Goal: Task Accomplishment & Management: Manage account settings

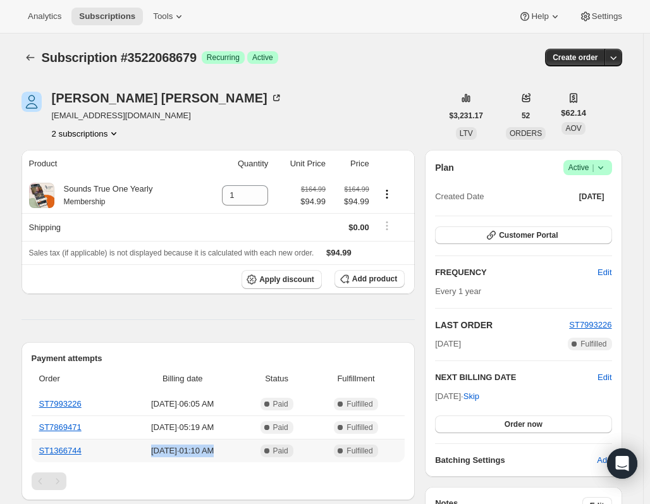
drag, startPoint x: 145, startPoint y: 449, endPoint x: 241, endPoint y: 459, distance: 97.2
click at [241, 459] on td "[DATE] · 01:10 AM" at bounding box center [182, 450] width 119 height 23
click at [104, 135] on button "2 subscriptions" at bounding box center [86, 133] width 69 height 13
click at [71, 180] on span "3522068679 Info Current" at bounding box center [89, 178] width 83 height 9
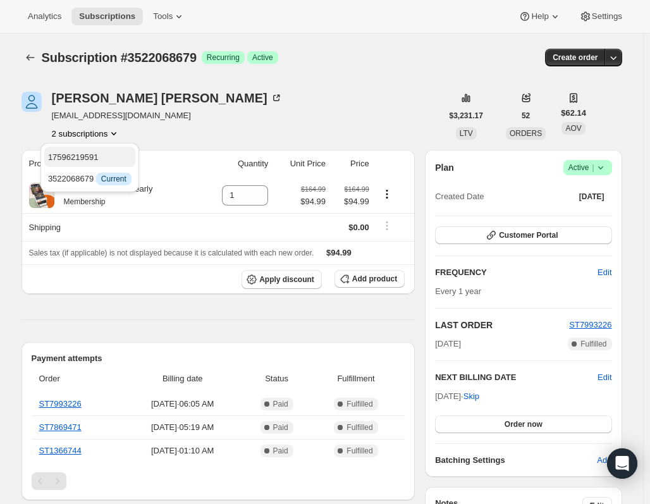
click at [85, 157] on span "17596219591" at bounding box center [73, 156] width 51 height 9
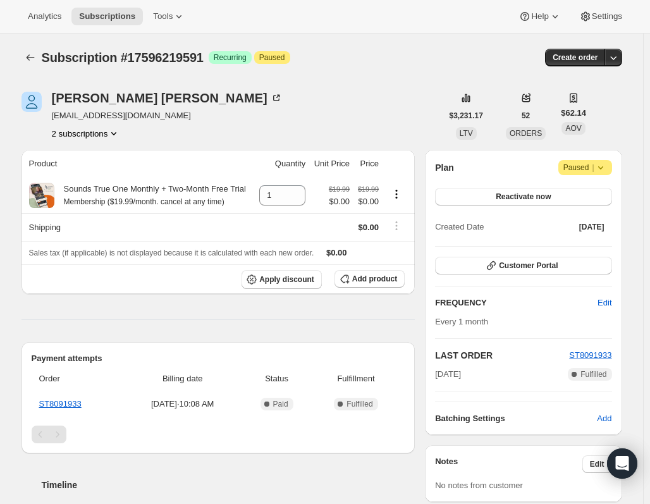
click at [607, 168] on icon at bounding box center [600, 167] width 13 height 13
click at [608, 174] on span "Attention Paused |" at bounding box center [585, 167] width 54 height 15
click at [601, 192] on span "Cancel subscription" at bounding box center [589, 192] width 71 height 9
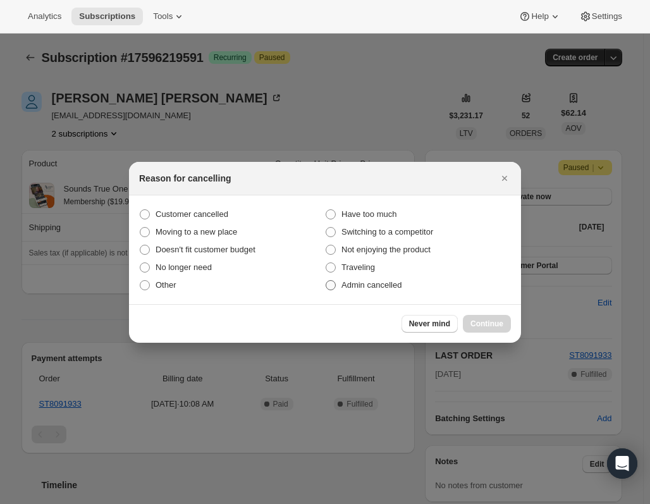
click at [400, 285] on span "Admin cancelled" at bounding box center [371, 284] width 60 height 9
click at [326, 281] on input "Admin cancelled" at bounding box center [326, 280] width 1 height 1
radio input "true"
click at [475, 326] on span "Continue" at bounding box center [486, 324] width 33 height 10
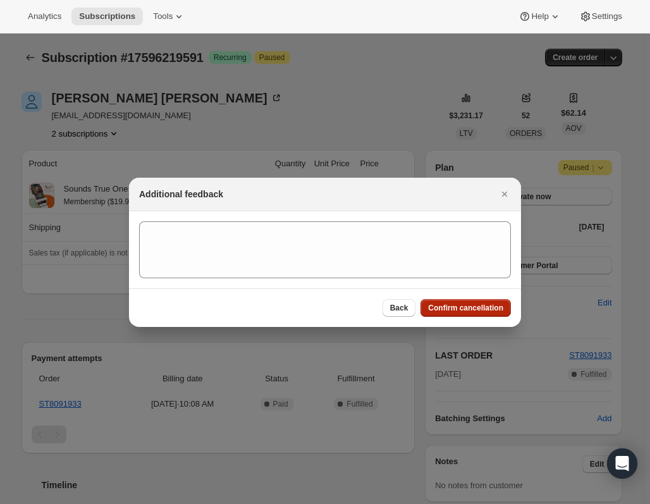
click at [465, 306] on span "Confirm cancellation" at bounding box center [465, 308] width 75 height 10
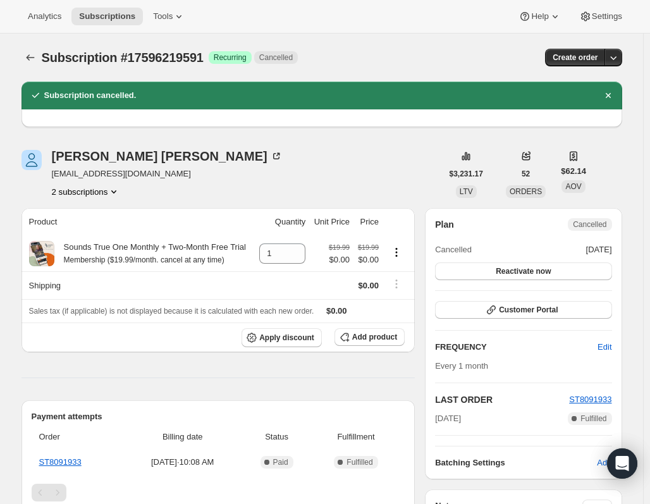
click at [106, 200] on div "[PERSON_NAME] [PERSON_NAME] [EMAIL_ADDRESS][DOMAIN_NAME] 2 subscriptions $3,231…" at bounding box center [316, 458] width 611 height 656
click at [103, 197] on div "[PERSON_NAME] [PERSON_NAME] [EMAIL_ADDRESS][DOMAIN_NAME] 2 subscriptions $3,231…" at bounding box center [316, 458] width 611 height 656
click at [102, 191] on button "2 subscriptions" at bounding box center [86, 191] width 69 height 13
drag, startPoint x: 73, startPoint y: 460, endPoint x: 90, endPoint y: 236, distance: 225.1
click at [90, 236] on span "3522068679" at bounding box center [90, 237] width 88 height 13
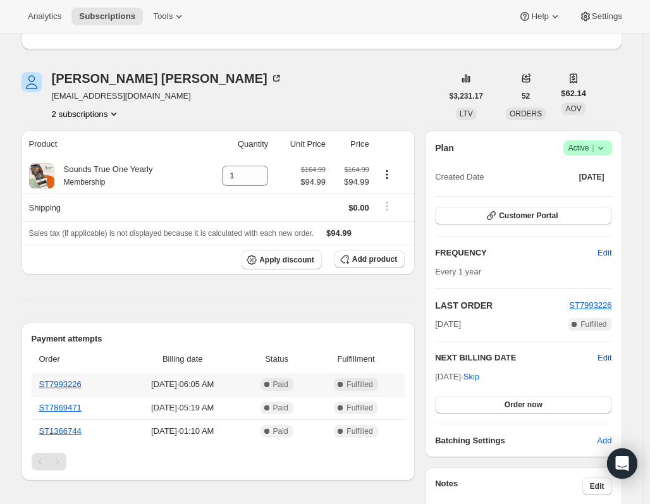
scroll to position [63, 0]
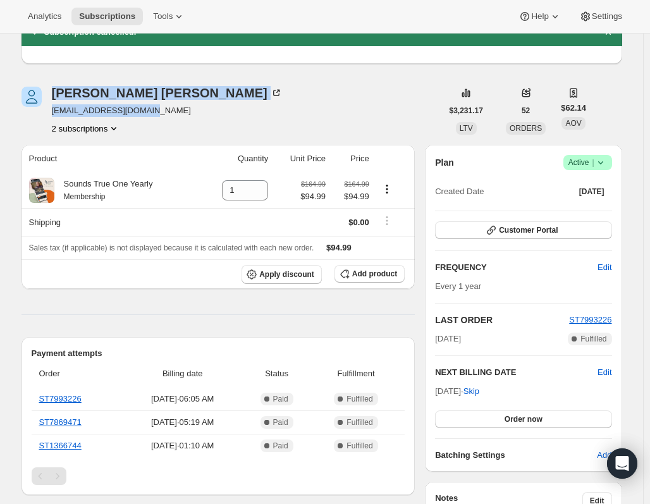
drag, startPoint x: 168, startPoint y: 109, endPoint x: 54, endPoint y: 102, distance: 114.0
click at [52, 102] on div "[PERSON_NAME] [PERSON_NAME] [EMAIL_ADDRESS][DOMAIN_NAME] 2 subscriptions" at bounding box center [231, 111] width 420 height 48
click at [75, 108] on span "[EMAIL_ADDRESS][DOMAIN_NAME]" at bounding box center [167, 110] width 231 height 13
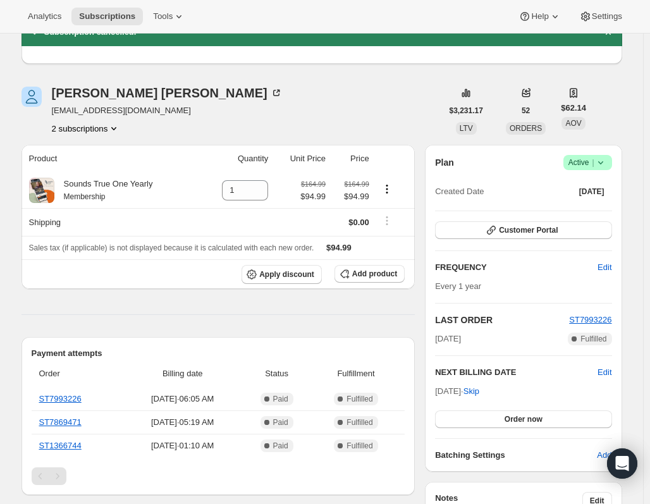
click at [75, 108] on span "[EMAIL_ADDRESS][DOMAIN_NAME]" at bounding box center [167, 110] width 231 height 13
copy span "[EMAIL_ADDRESS][DOMAIN_NAME]"
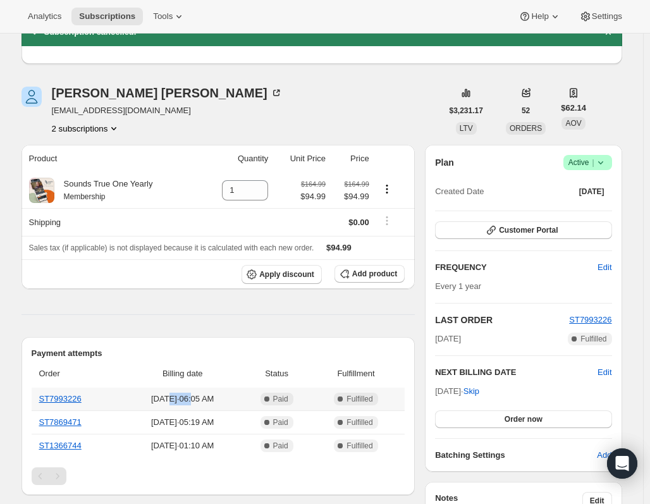
drag, startPoint x: 162, startPoint y: 396, endPoint x: 205, endPoint y: 391, distance: 42.7
click at [205, 391] on td "[DATE] · 06:05 AM" at bounding box center [182, 398] width 119 height 23
